Goal: Task Accomplishment & Management: Manage account settings

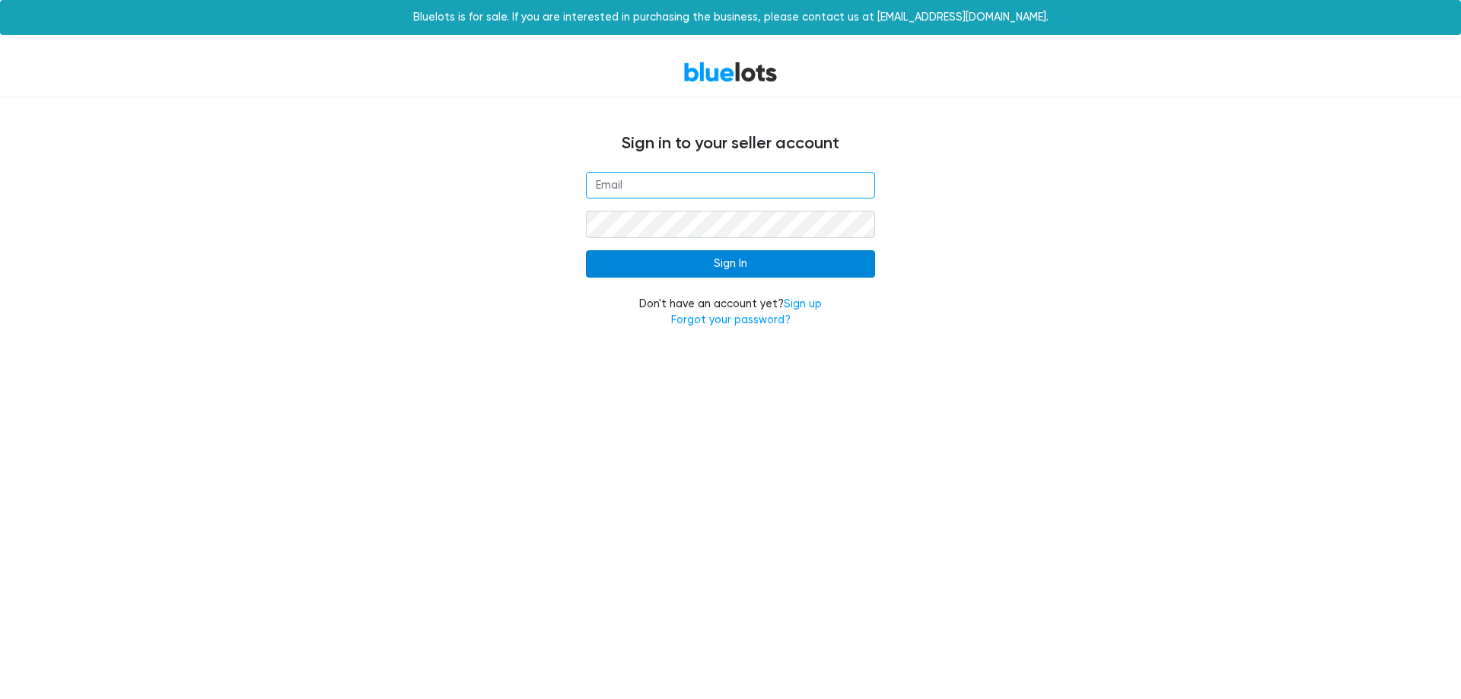
type input "[EMAIL_ADDRESS][DOMAIN_NAME]"
click at [747, 255] on input "Sign In" at bounding box center [730, 263] width 289 height 27
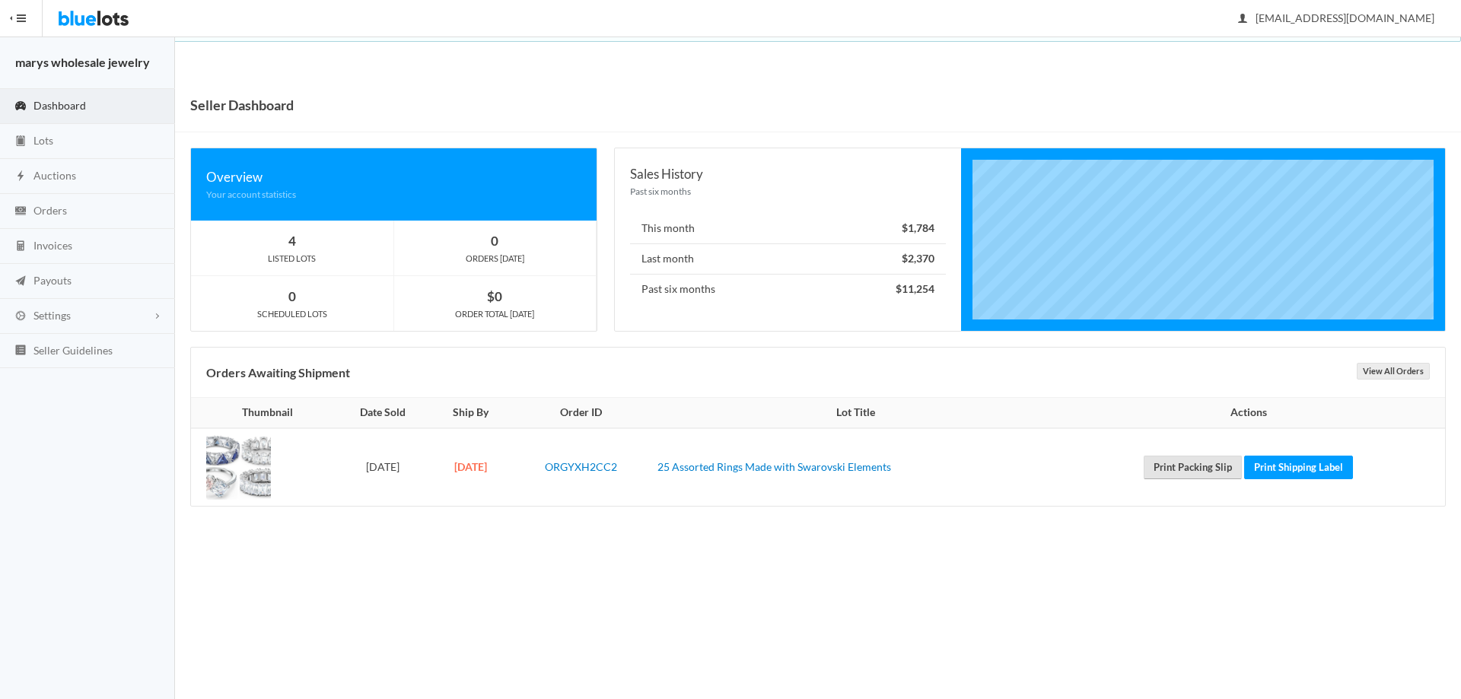
click at [1211, 469] on link "Print Packing Slip" at bounding box center [1193, 468] width 98 height 24
click at [1314, 467] on link "Print Shipping Label" at bounding box center [1298, 468] width 109 height 24
click at [65, 170] on span "Auctions" at bounding box center [54, 175] width 43 height 13
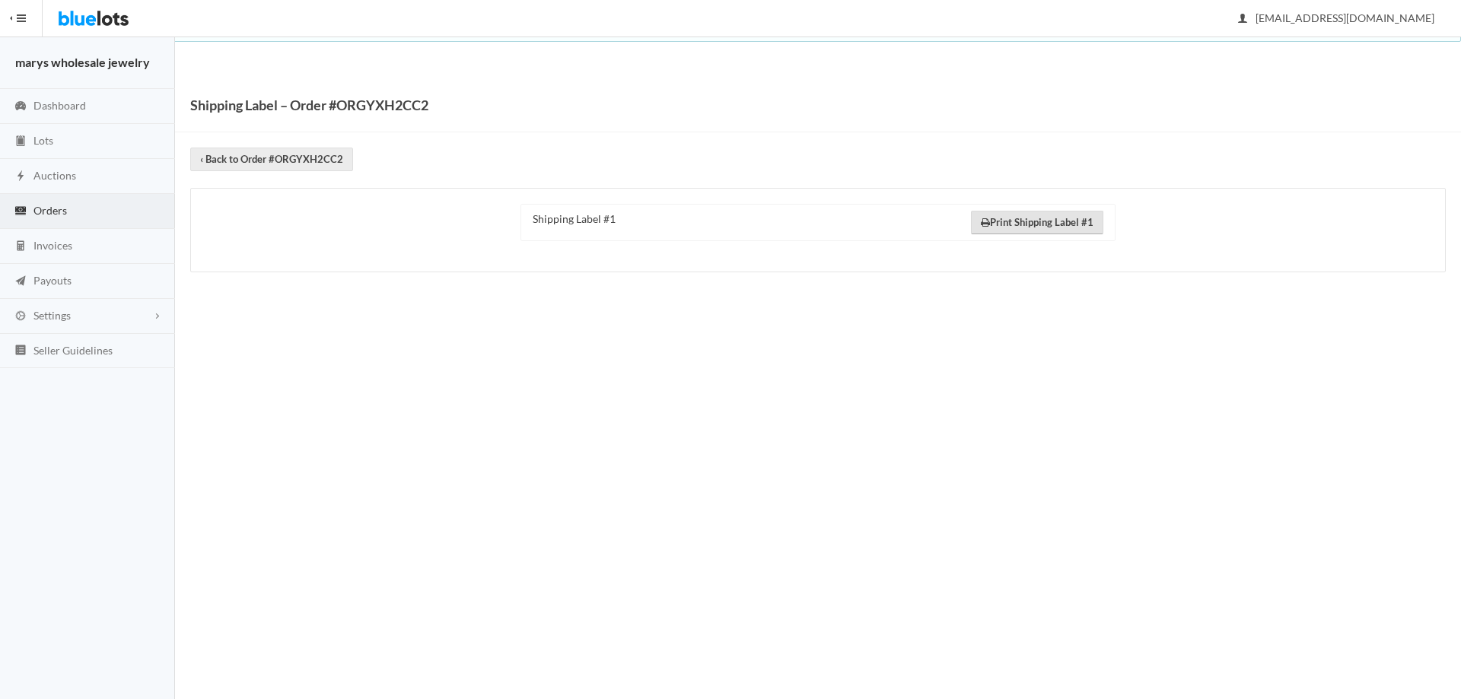
click at [1037, 227] on link "Print Shipping Label #1" at bounding box center [1037, 223] width 132 height 24
click at [53, 208] on span "Orders" at bounding box center [49, 210] width 33 height 13
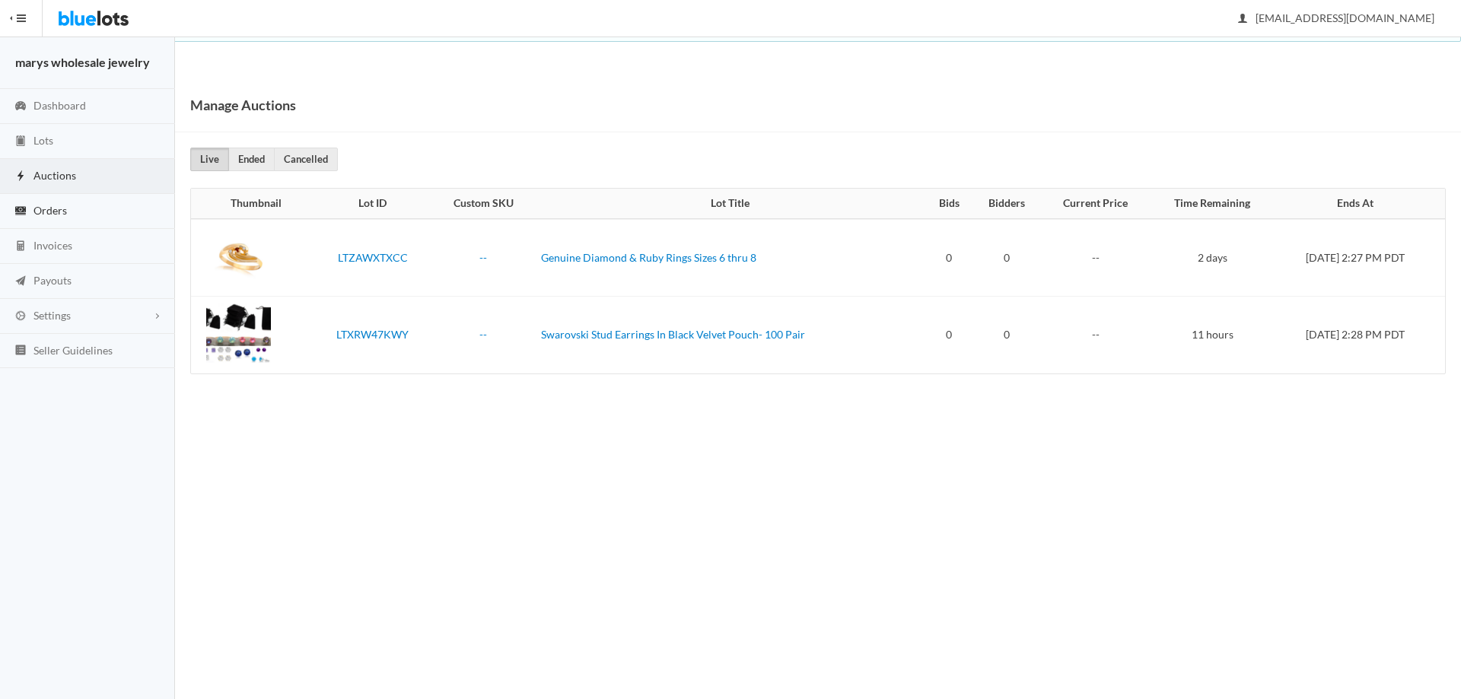
click at [48, 210] on span "Orders" at bounding box center [49, 210] width 33 height 13
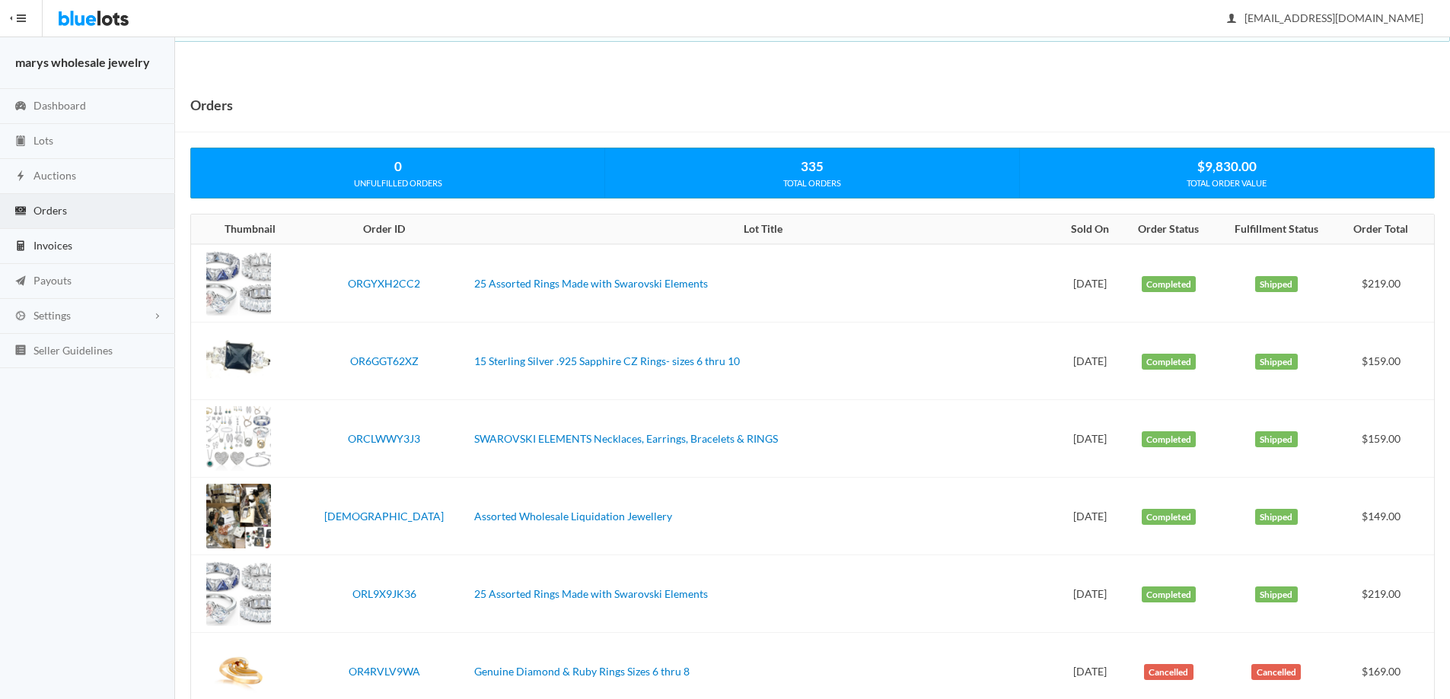
click at [37, 248] on span "Invoices" at bounding box center [52, 245] width 39 height 13
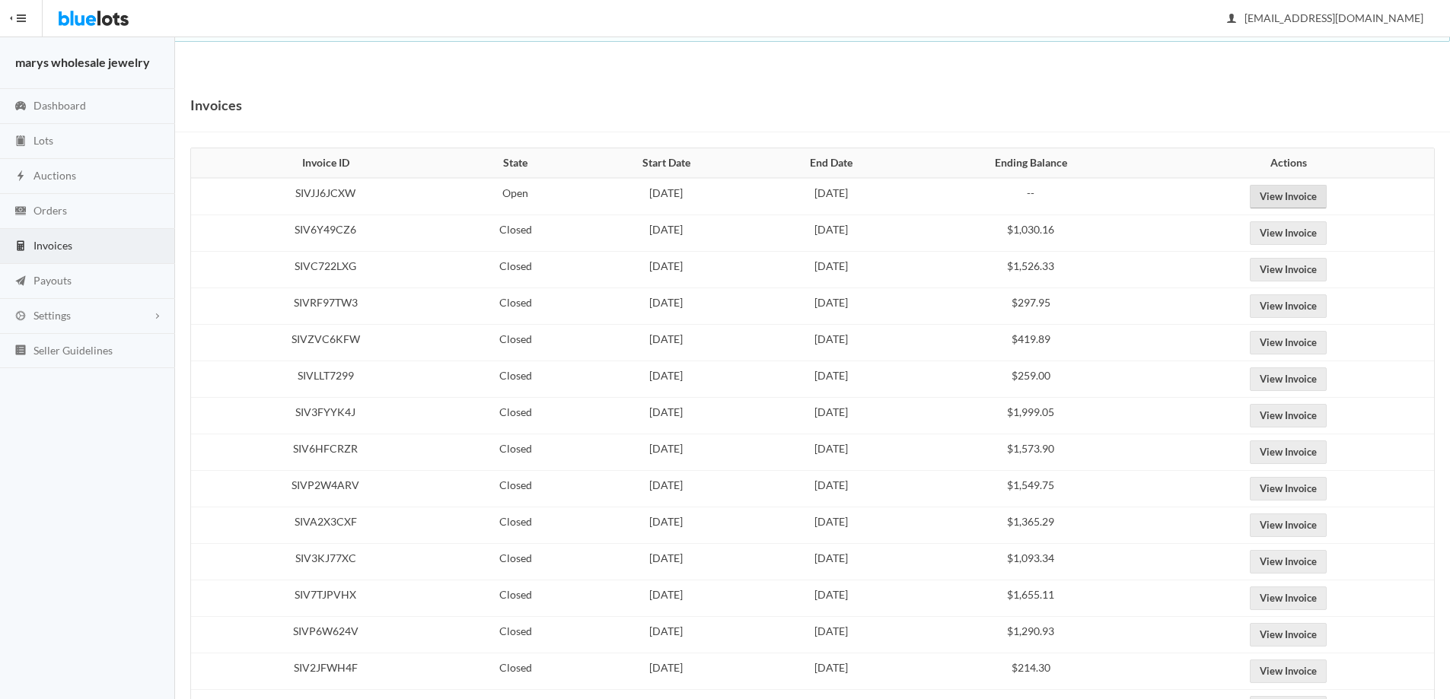
click at [1327, 195] on link "View Invoice" at bounding box center [1288, 197] width 77 height 24
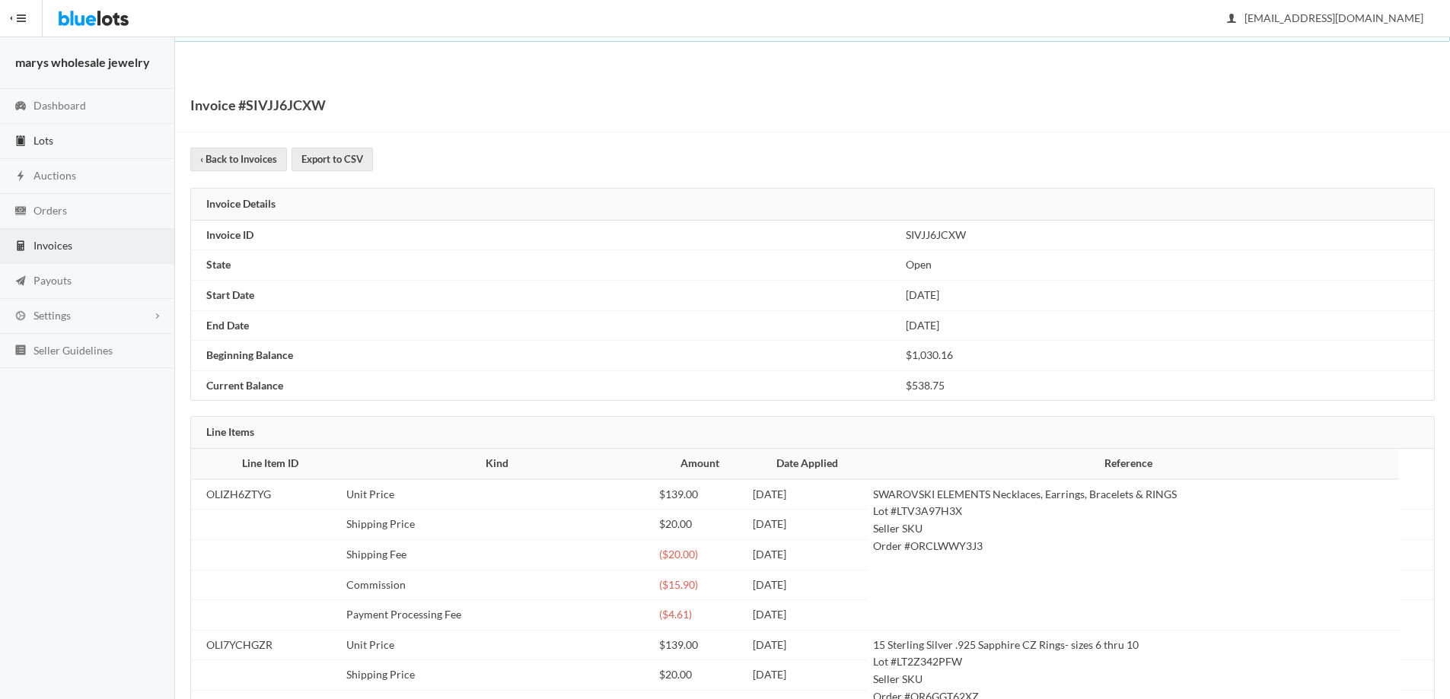
click at [33, 134] on span "Lots" at bounding box center [43, 140] width 20 height 13
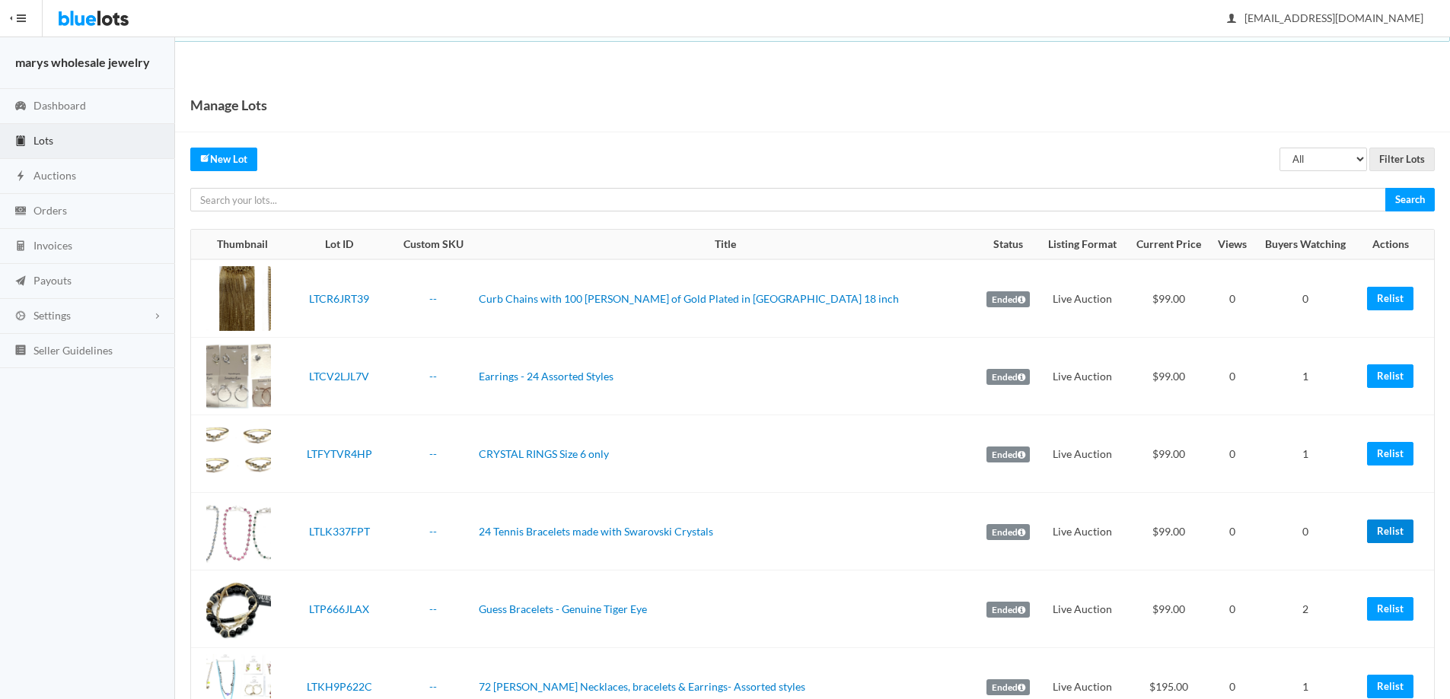
click at [1397, 534] on link "Relist" at bounding box center [1390, 532] width 46 height 24
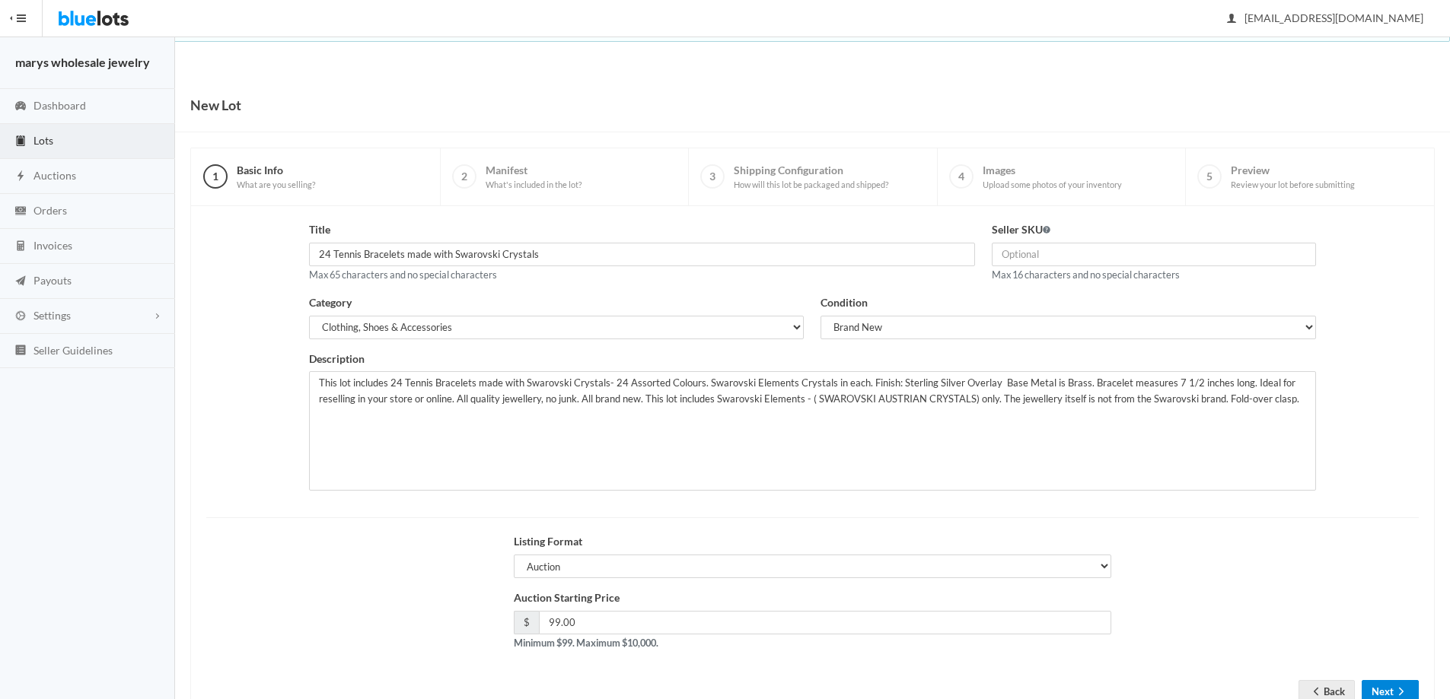
click at [1377, 693] on button "Next" at bounding box center [1390, 692] width 57 height 24
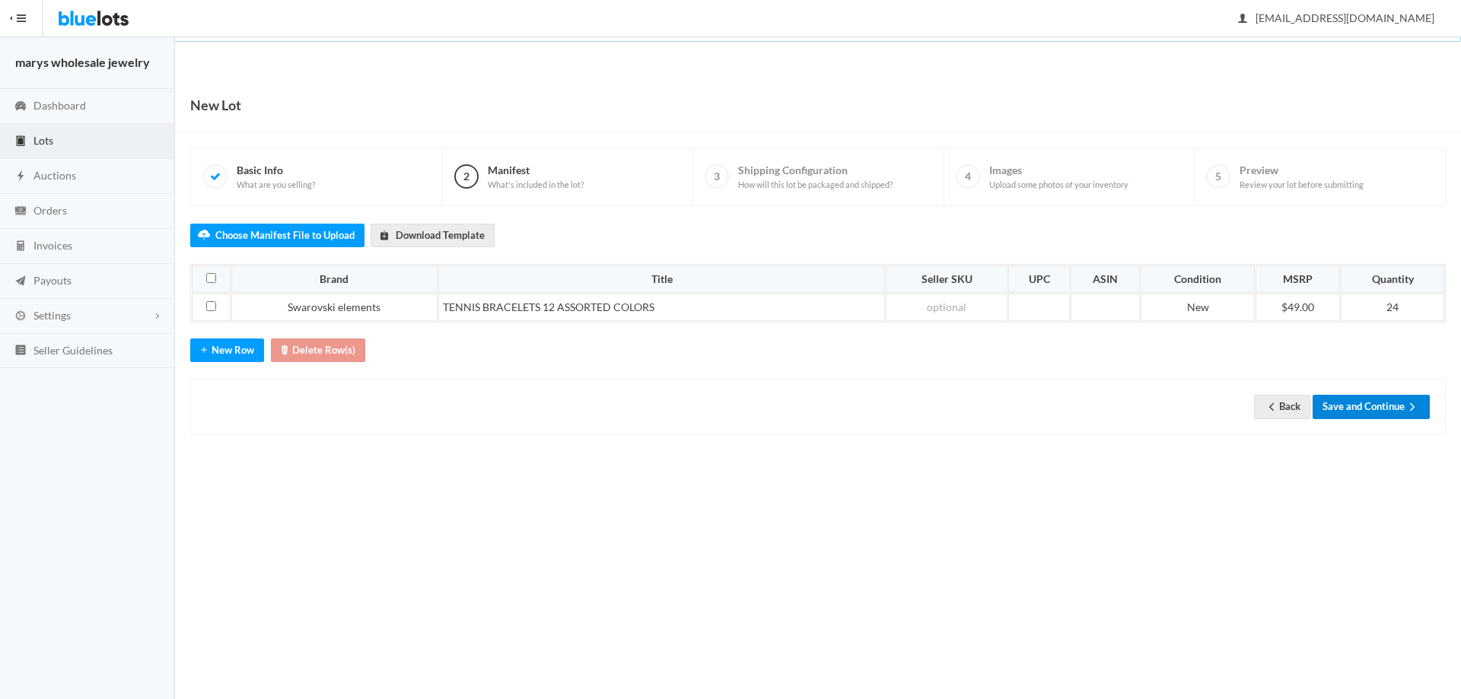
click at [1378, 407] on button "Save and Continue" at bounding box center [1371, 407] width 117 height 24
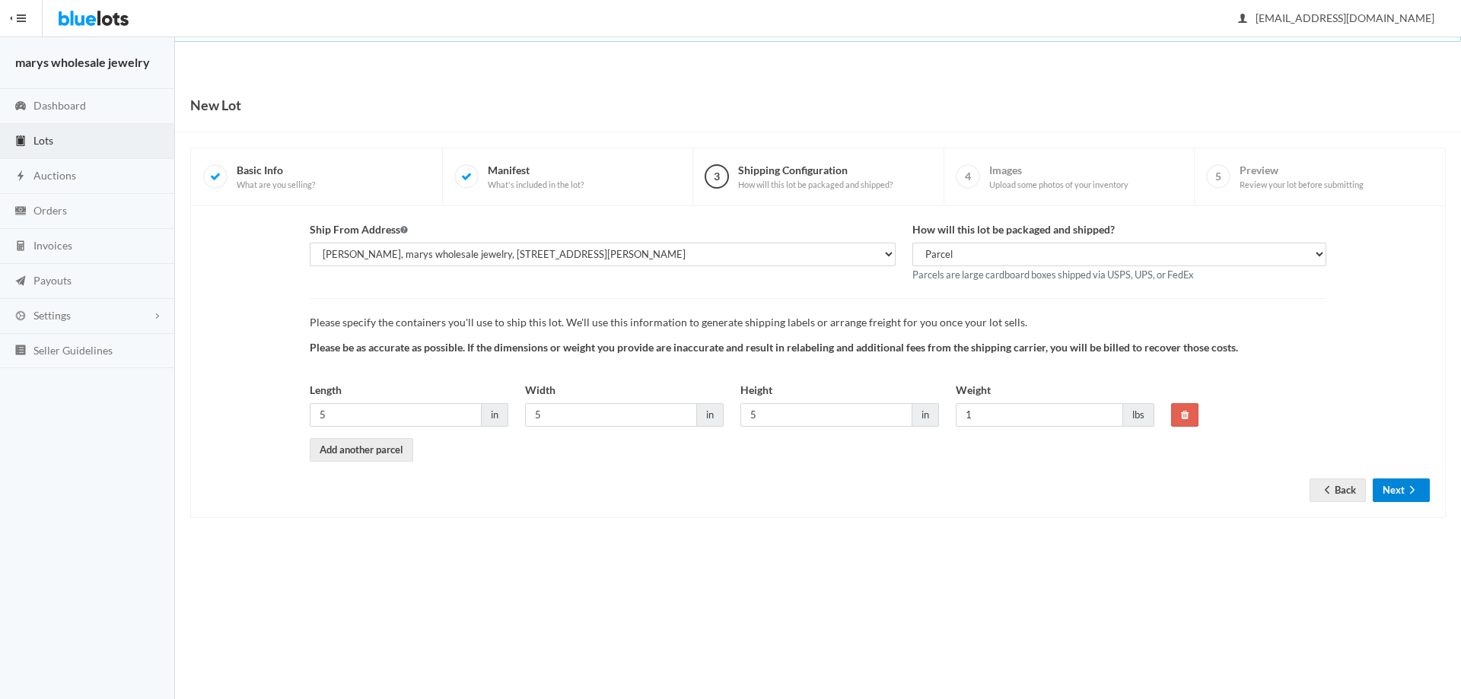
click at [1395, 492] on button "Next" at bounding box center [1401, 491] width 57 height 24
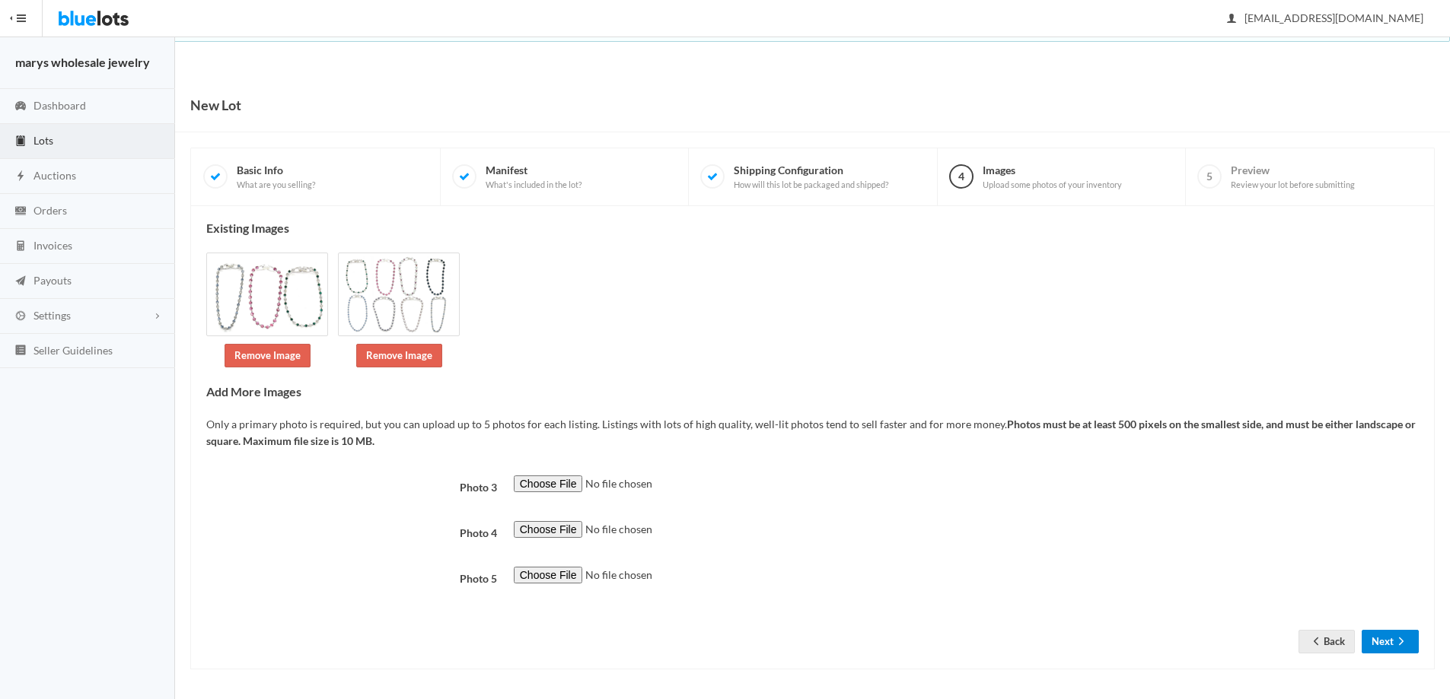
click at [1396, 645] on icon "arrow forward" at bounding box center [1401, 642] width 15 height 12
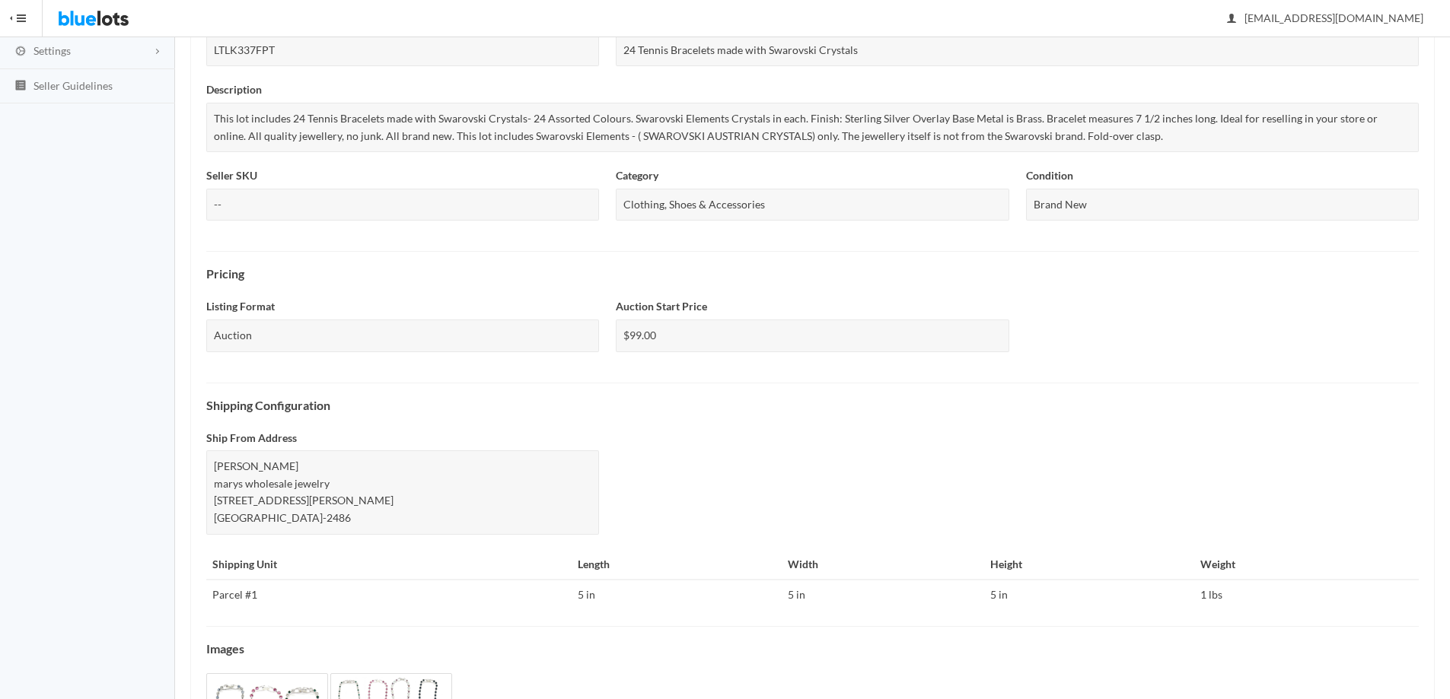
scroll to position [394, 0]
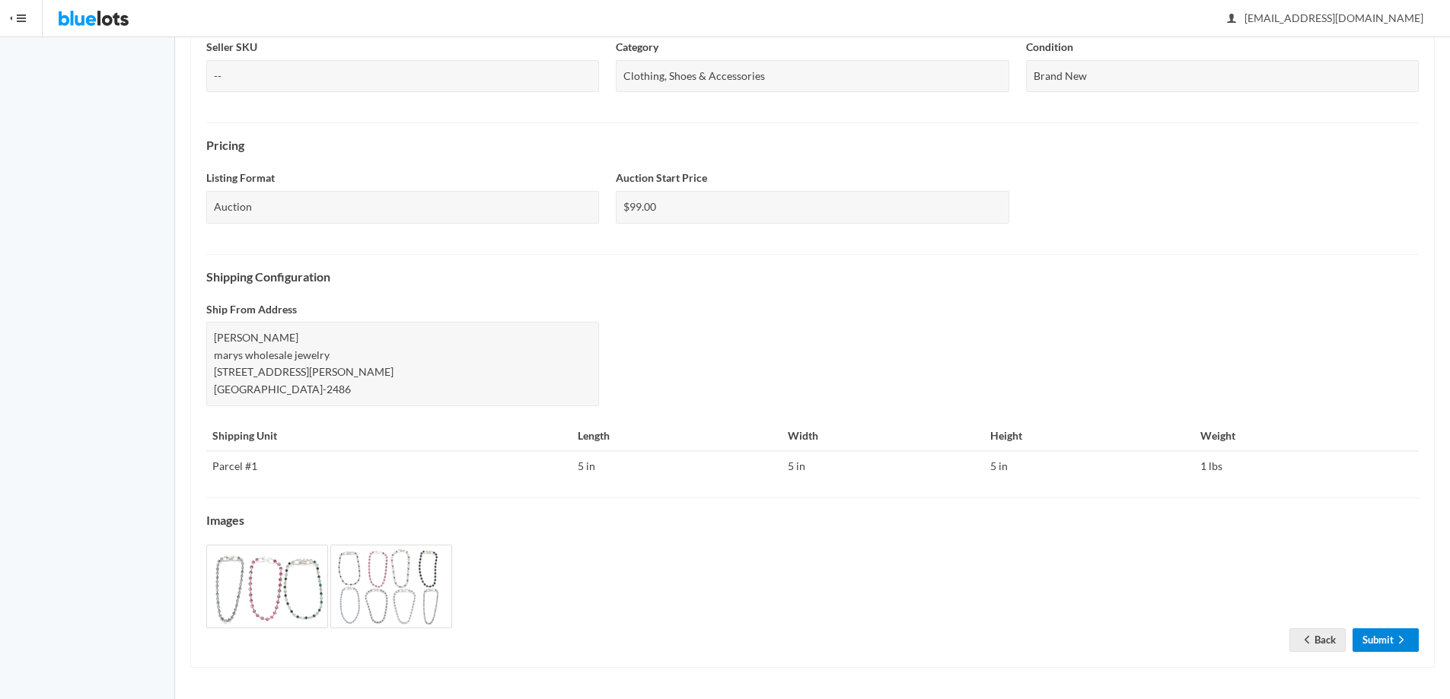
click at [1388, 644] on link "Submit" at bounding box center [1386, 641] width 66 height 24
